Goal: Task Accomplishment & Management: Use online tool/utility

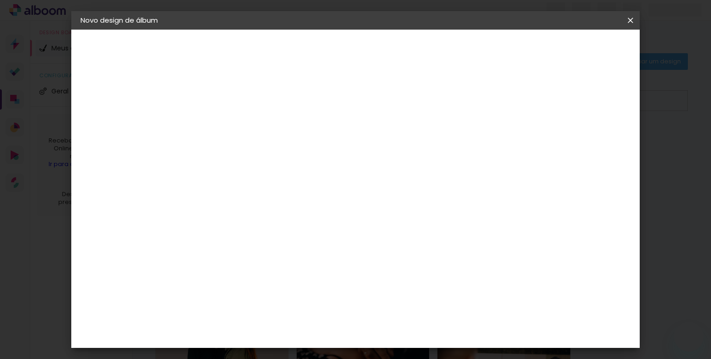
click at [660, 27] on iron-overlay-backdrop at bounding box center [355, 179] width 711 height 359
click at [288, 177] on input at bounding box center [256, 176] width 94 height 12
type input "can"
type paper-input "can"
click at [254, 206] on div "Canaan Álbuns" at bounding box center [240, 211] width 29 height 15
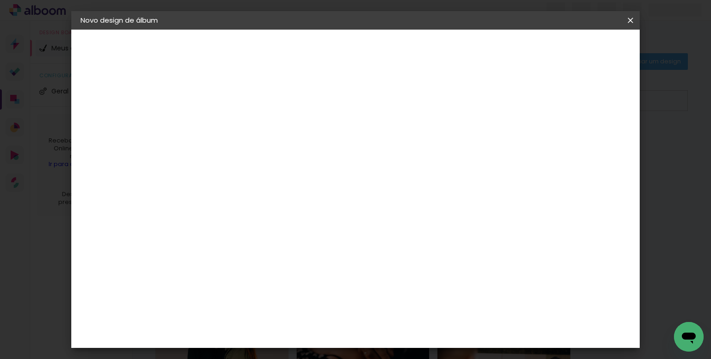
click at [0, 0] on slot "Tamanho Livre" at bounding box center [0, 0] width 0 height 0
click at [0, 0] on slot "Avançar" at bounding box center [0, 0] width 0 height 0
click at [517, 56] on paper-button "Voltar" at bounding box center [498, 49] width 38 height 16
click at [381, 134] on paper-item "Tamanho Livre" at bounding box center [339, 141] width 82 height 20
click at [0, 0] on slot "Tamanho Livre" at bounding box center [0, 0] width 0 height 0
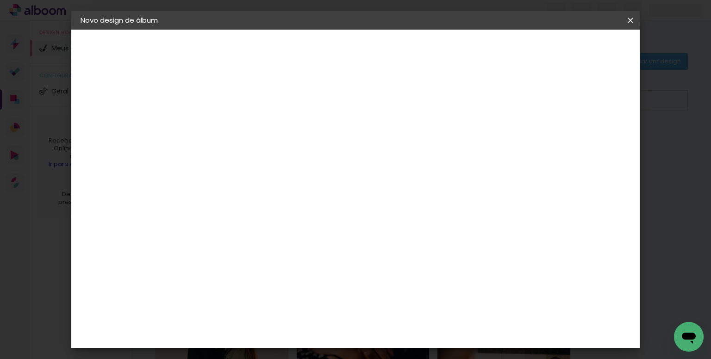
click at [314, 143] on iron-icon at bounding box center [308, 140] width 11 height 11
click at [395, 57] on header "Fornecedor Escolha um fornecedor ou avance com o tamanho livre. Voltar Avançar" at bounding box center [293, 61] width 203 height 63
click at [0, 0] on slot "Avançar" at bounding box center [0, 0] width 0 height 0
click at [573, 51] on span "Iniciar design" at bounding box center [552, 49] width 42 height 6
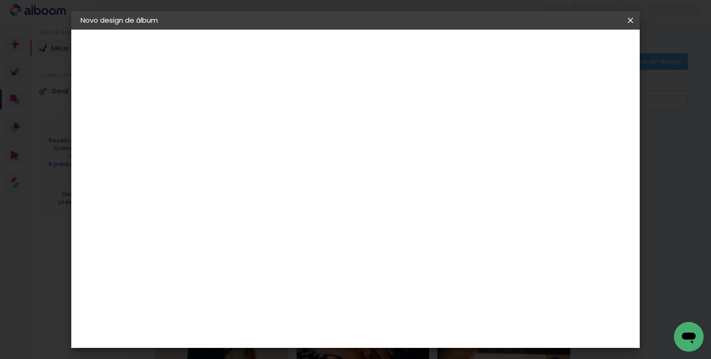
click at [423, 281] on div "cm" at bounding box center [424, 283] width 11 height 14
click at [210, 253] on input "30" at bounding box center [203, 255] width 24 height 14
drag, startPoint x: 213, startPoint y: 254, endPoint x: 206, endPoint y: 250, distance: 8.3
click at [206, 250] on div "30" at bounding box center [208, 255] width 35 height 14
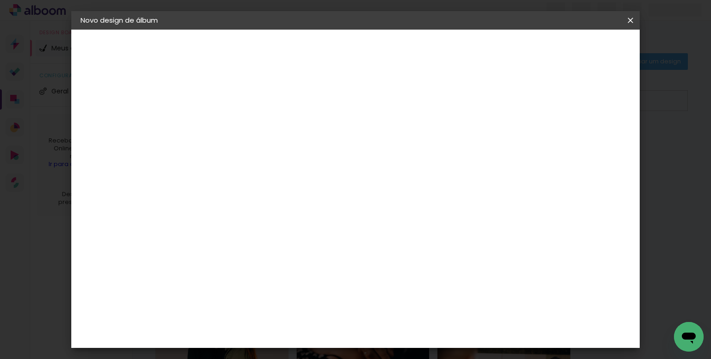
type paper-input "30"
click at [0, 0] on slot "Voltar" at bounding box center [0, 0] width 0 height 0
click at [0, 0] on slot "Avançar" at bounding box center [0, 0] width 0 height 0
click at [254, 210] on div "Canaan Álbuns" at bounding box center [240, 211] width 29 height 15
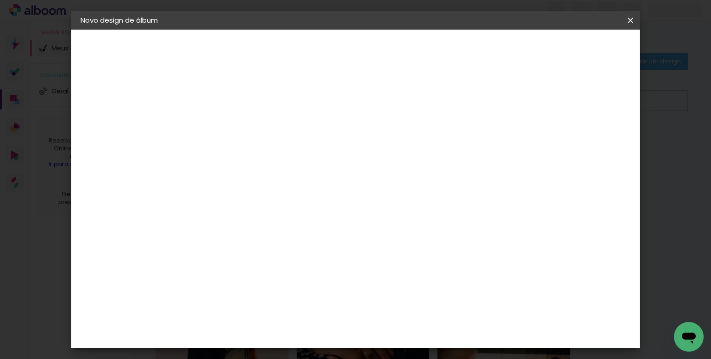
click at [0, 0] on slot "Tamanho Livre" at bounding box center [0, 0] width 0 height 0
click at [314, 144] on iron-icon at bounding box center [308, 140] width 11 height 11
click at [287, 214] on paper-item "Canaan Álbuns" at bounding box center [247, 211] width 82 height 24
click at [0, 0] on slot "Avançar" at bounding box center [0, 0] width 0 height 0
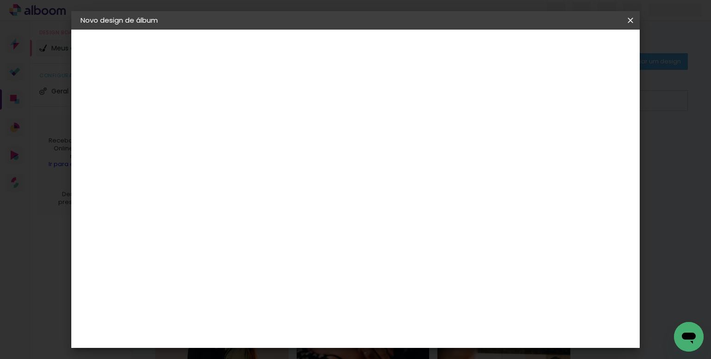
scroll to position [46, 0]
click at [359, 223] on span "25.4 × 60 cm" at bounding box center [344, 232] width 31 height 19
click at [383, 55] on paper-button "Avançar" at bounding box center [360, 49] width 45 height 16
click at [573, 52] on span "Iniciar design" at bounding box center [552, 49] width 42 height 6
click at [573, 51] on span "Iniciar design" at bounding box center [552, 49] width 42 height 6
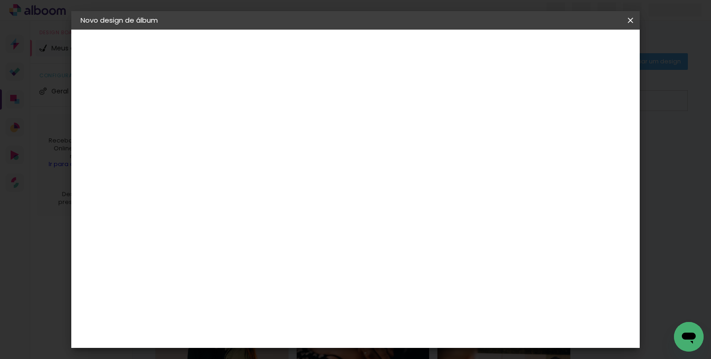
click at [583, 38] on header "Revisão Verifique as configurações do seu álbum. Voltar Iniciar design" at bounding box center [394, 54] width 404 height 48
click at [573, 48] on span "Iniciar design" at bounding box center [552, 49] width 42 height 6
